Goal: Information Seeking & Learning: Learn about a topic

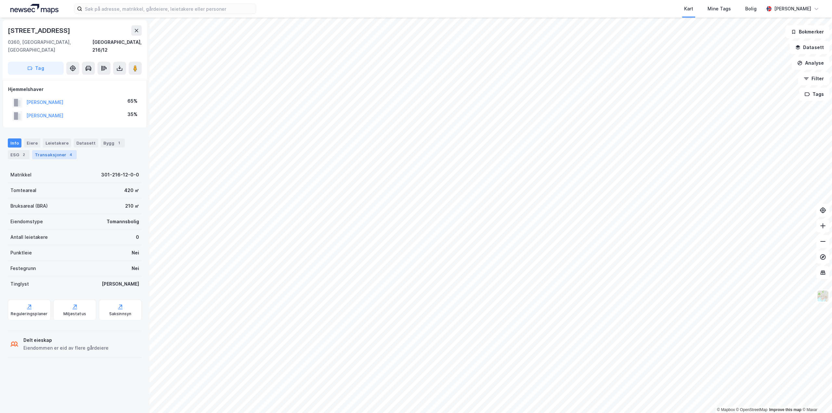
click at [48, 150] on div "Transaksjoner 4" at bounding box center [54, 154] width 45 height 9
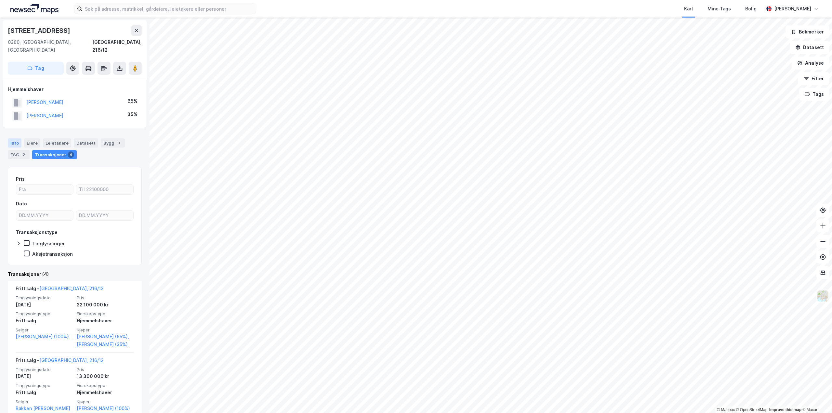
click at [16, 138] on div "Info" at bounding box center [15, 142] width 14 height 9
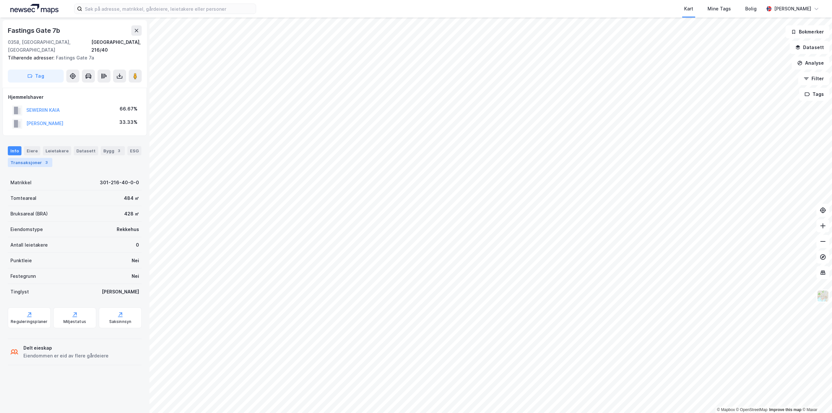
click at [25, 158] on div "Transaksjoner 3" at bounding box center [30, 162] width 45 height 9
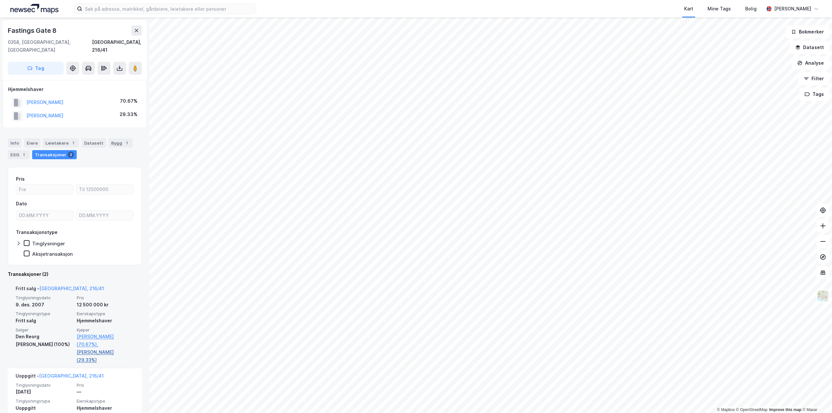
click at [84, 348] on link "[PERSON_NAME] (29.33%)" at bounding box center [105, 356] width 57 height 16
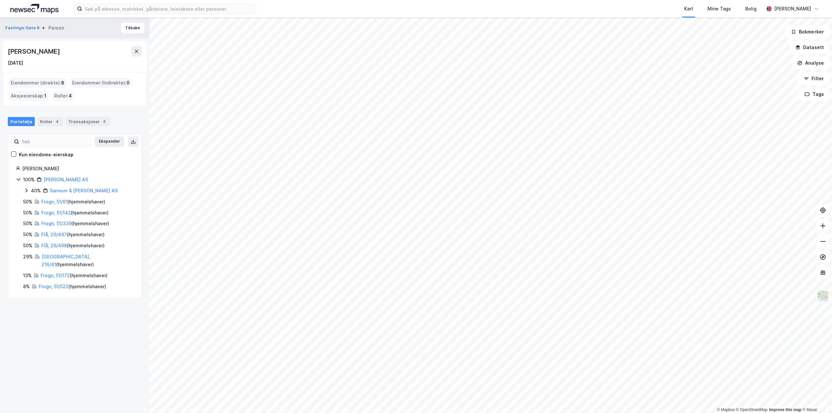
click at [148, 175] on div "© Mapbox © OpenStreetMap Improve this map © Maxar Fastings Gate 8 Person Tilbak…" at bounding box center [416, 216] width 832 height 396
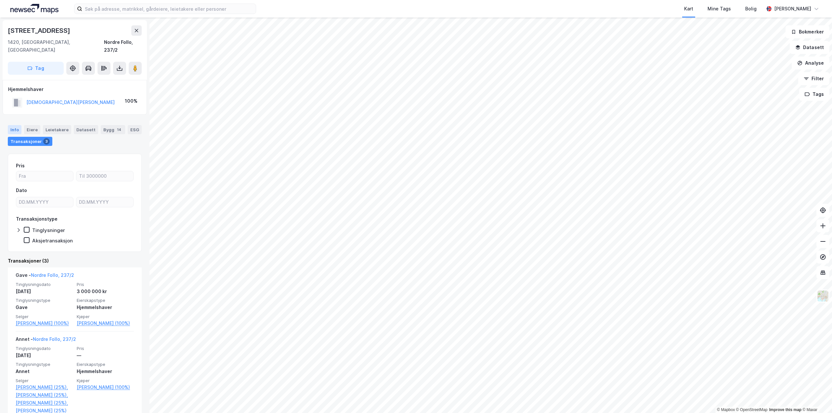
click at [15, 125] on div "Info" at bounding box center [15, 129] width 14 height 9
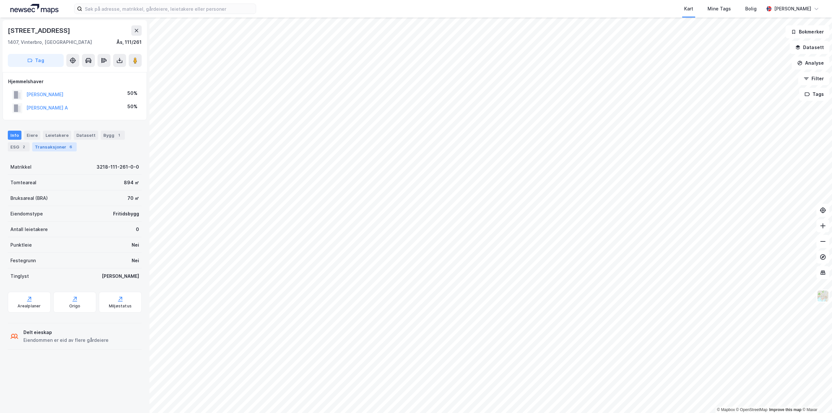
click at [49, 145] on div "Transaksjoner 6" at bounding box center [54, 146] width 45 height 9
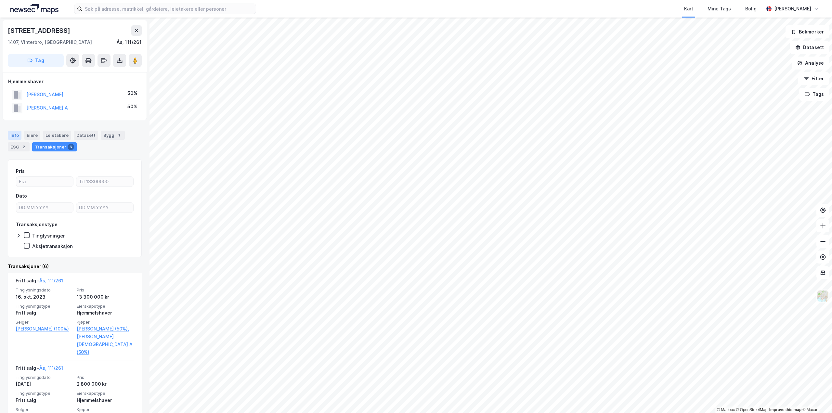
click at [16, 135] on div "Info" at bounding box center [15, 135] width 14 height 9
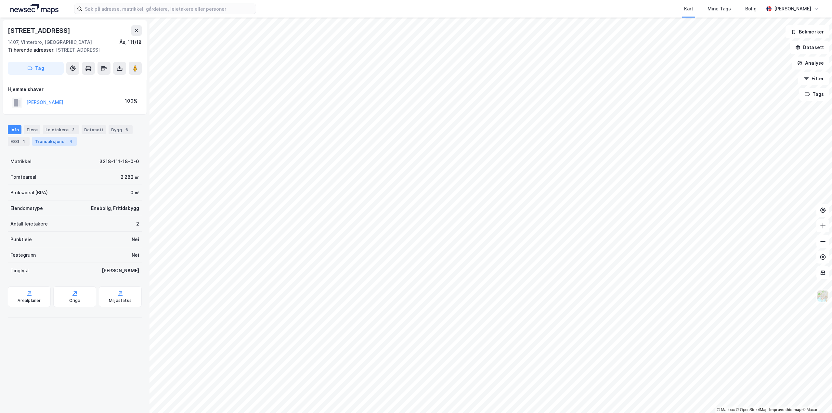
click at [54, 139] on div "Transaksjoner 4" at bounding box center [54, 141] width 45 height 9
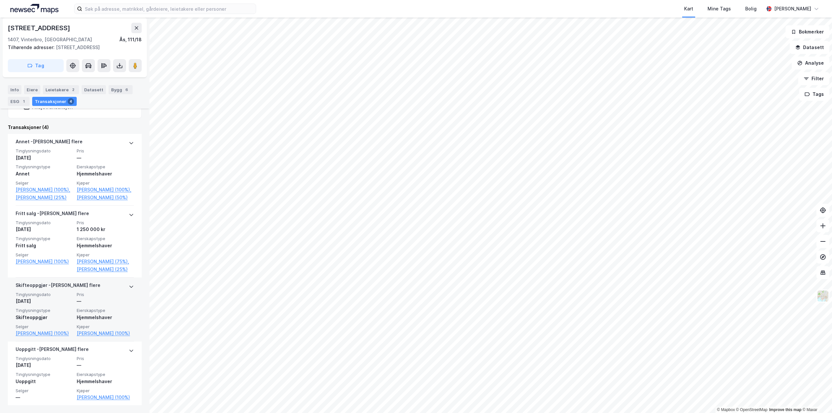
scroll to position [165, 0]
